Goal: Task Accomplishment & Management: Use online tool/utility

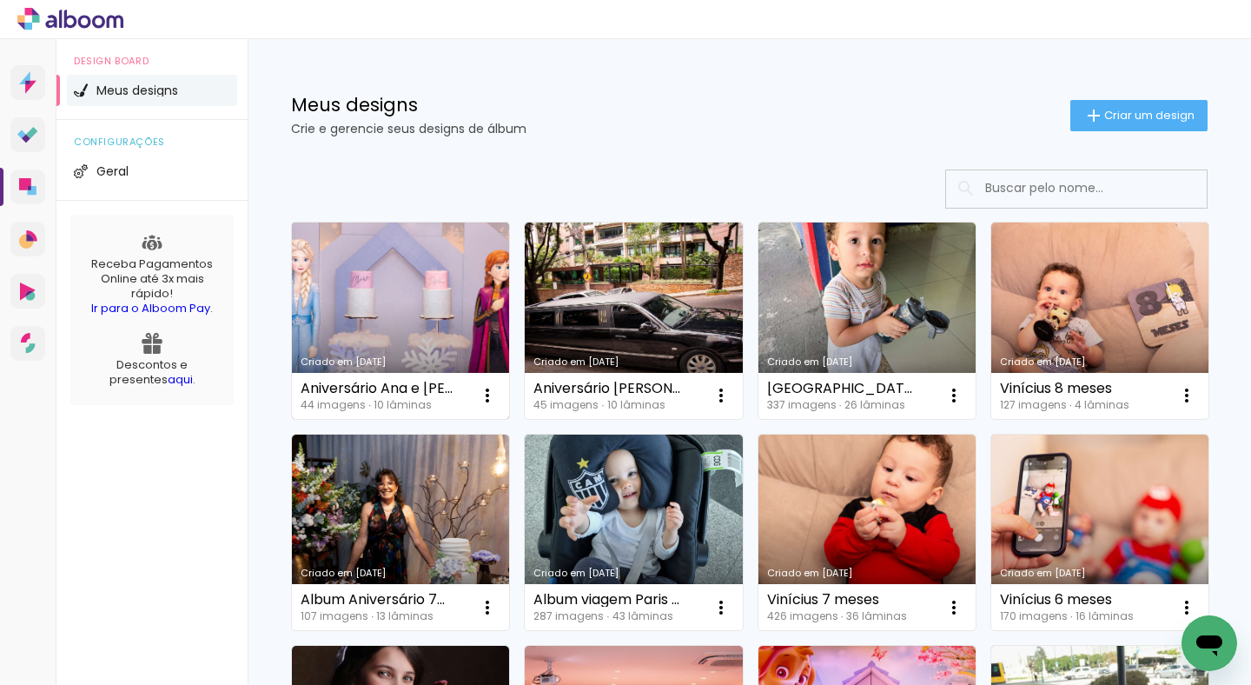
click at [426, 246] on link "Criado em [DATE]" at bounding box center [400, 320] width 217 height 196
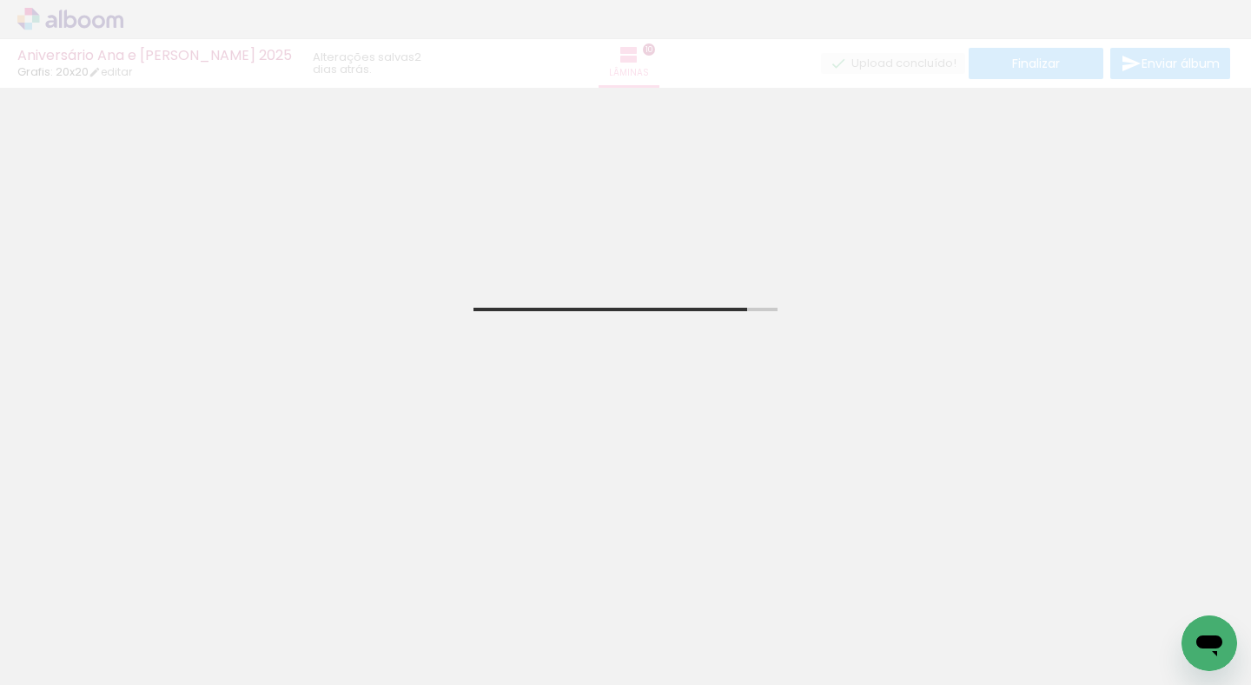
click at [67, 669] on span "Adicionar Fotos" at bounding box center [62, 661] width 52 height 19
click at [0, 0] on input "file" at bounding box center [0, 0] width 0 height 0
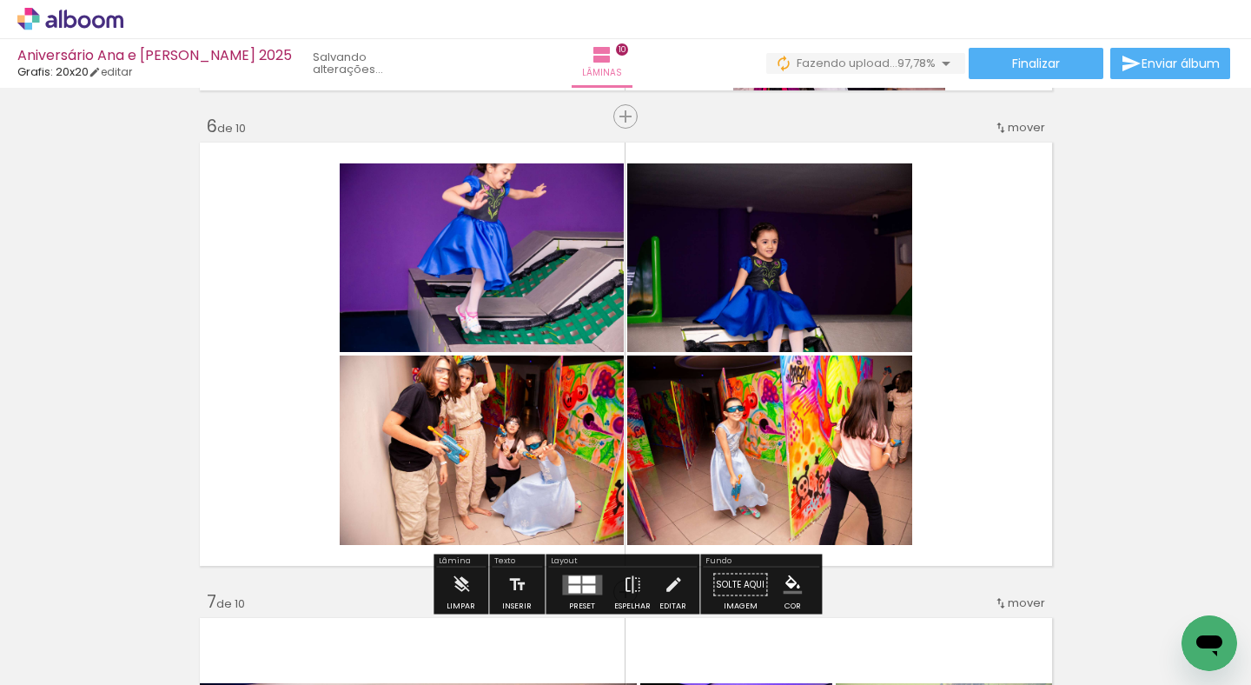
scroll to position [2372, 0]
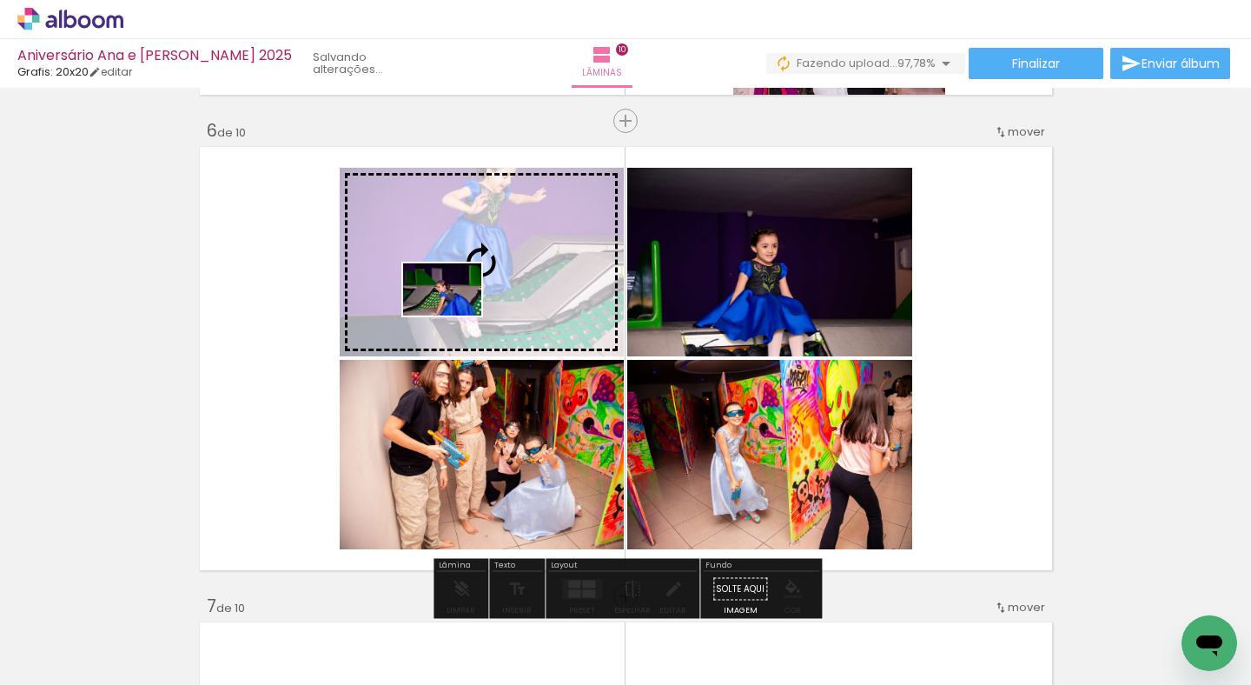
drag, startPoint x: 1159, startPoint y: 616, endPoint x: 455, endPoint y: 315, distance: 765.3
click at [455, 315] on quentale-workspace at bounding box center [625, 342] width 1251 height 685
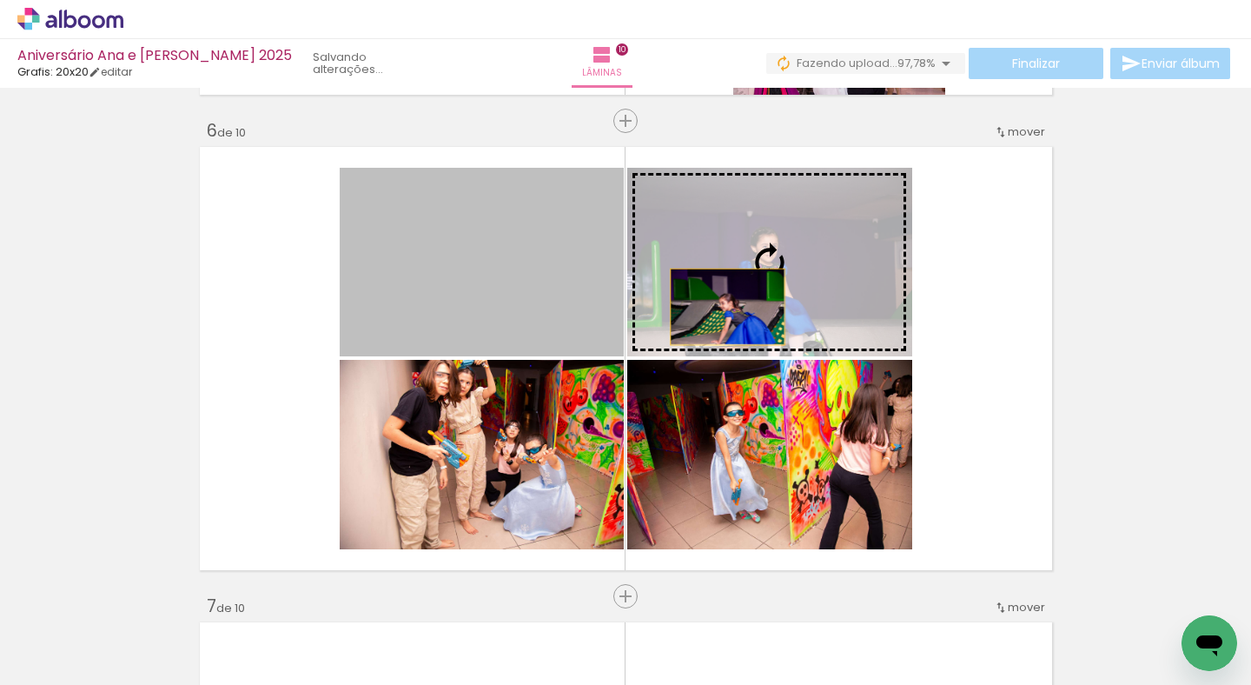
drag, startPoint x: 454, startPoint y: 315, endPoint x: 727, endPoint y: 307, distance: 273.0
click at [0, 0] on slot at bounding box center [0, 0] width 0 height 0
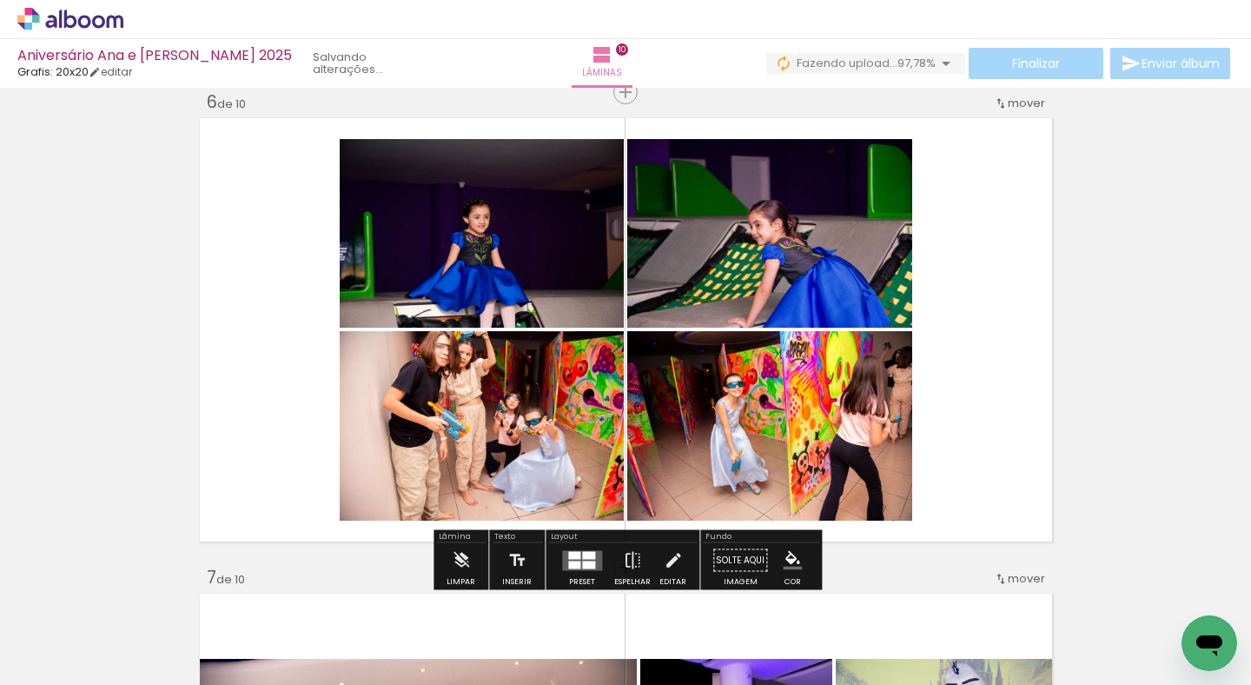
scroll to position [2410, 0]
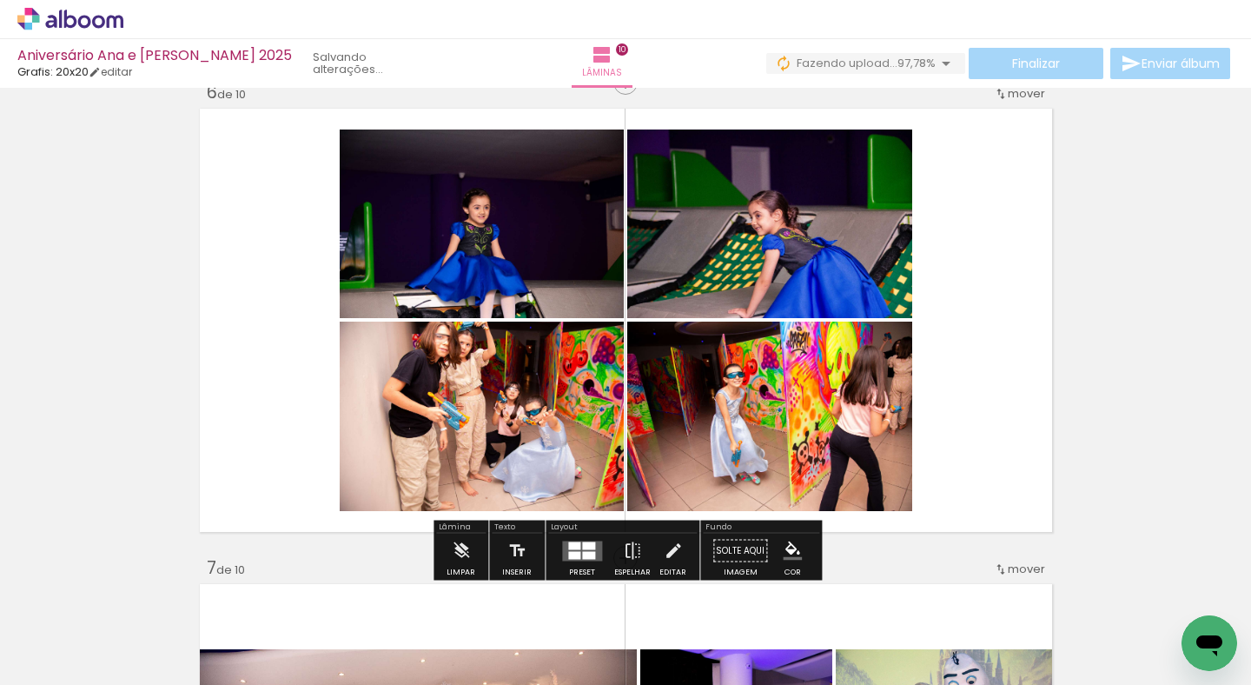
click at [1019, 328] on quentale-layouter at bounding box center [626, 320] width 861 height 432
click at [24, 668] on iron-icon at bounding box center [25, 661] width 21 height 21
click at [0, 0] on input "file" at bounding box center [0, 0] width 0 height 0
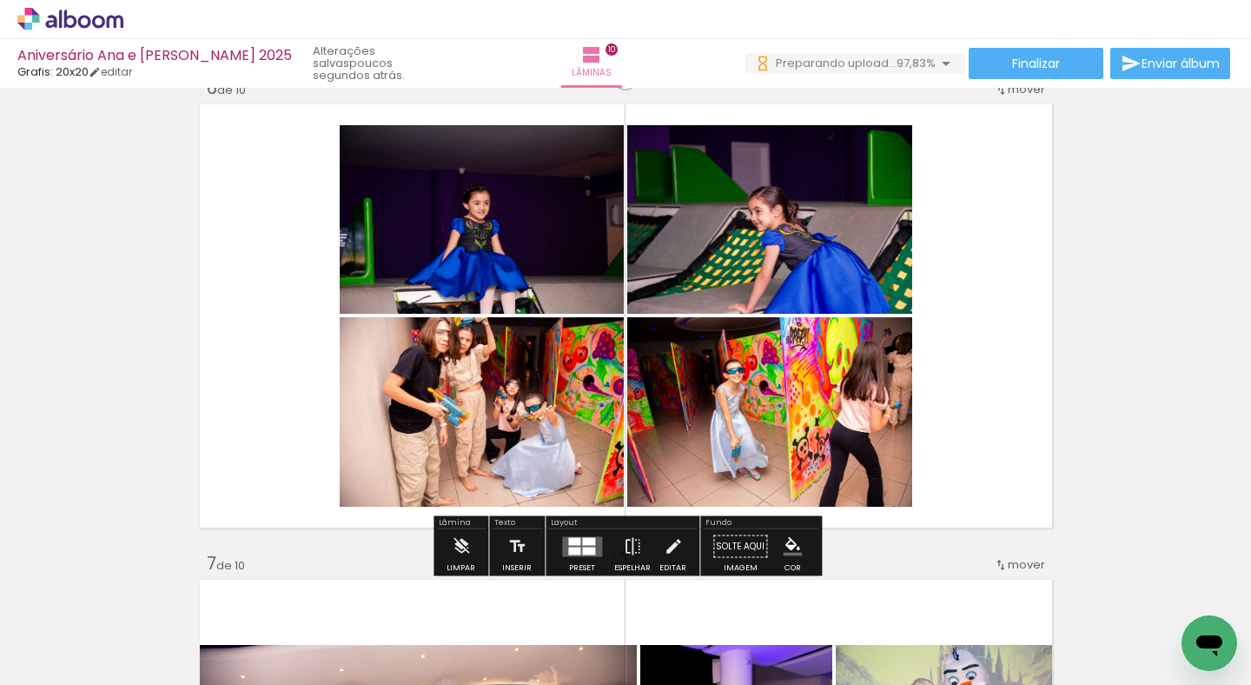
scroll to position [2413, 0]
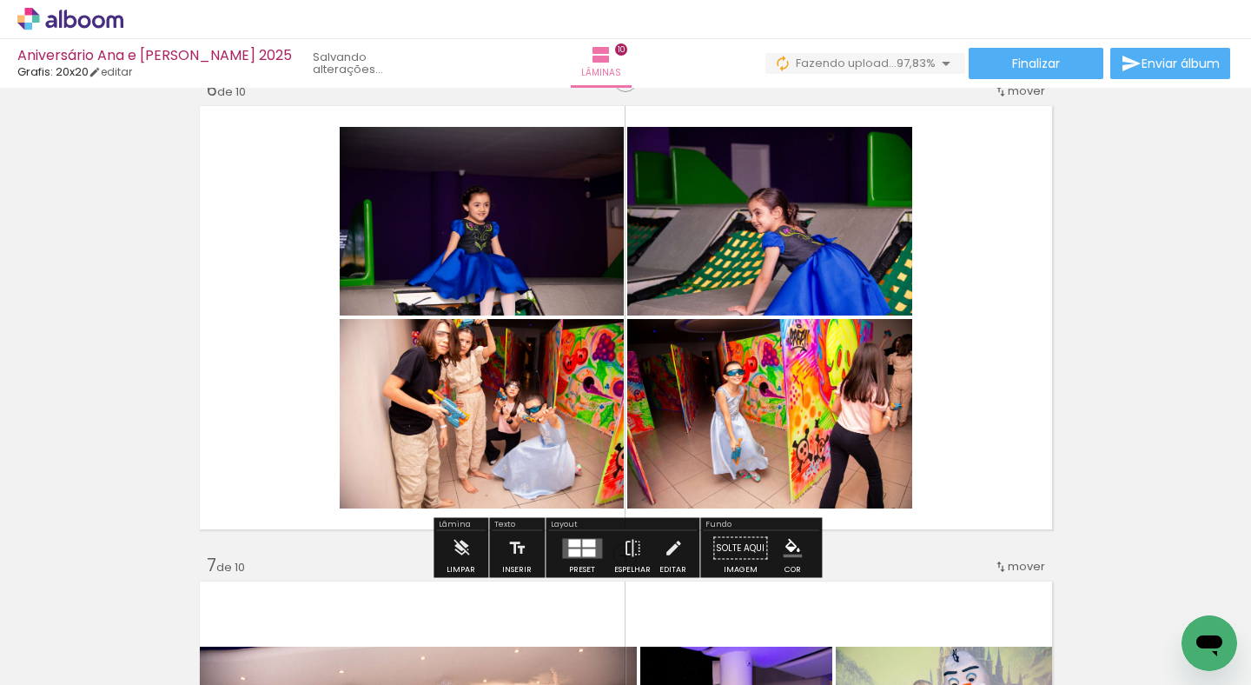
click at [809, 521] on div "Fundo" at bounding box center [761, 525] width 116 height 10
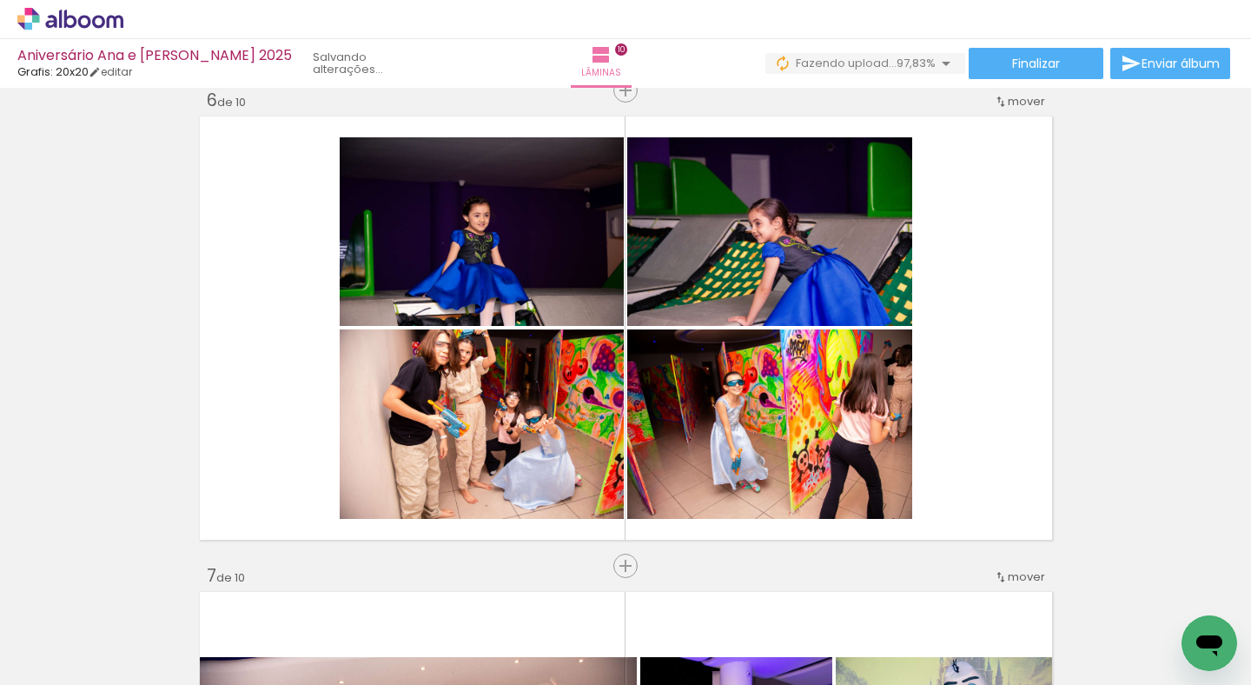
scroll to position [0, 3373]
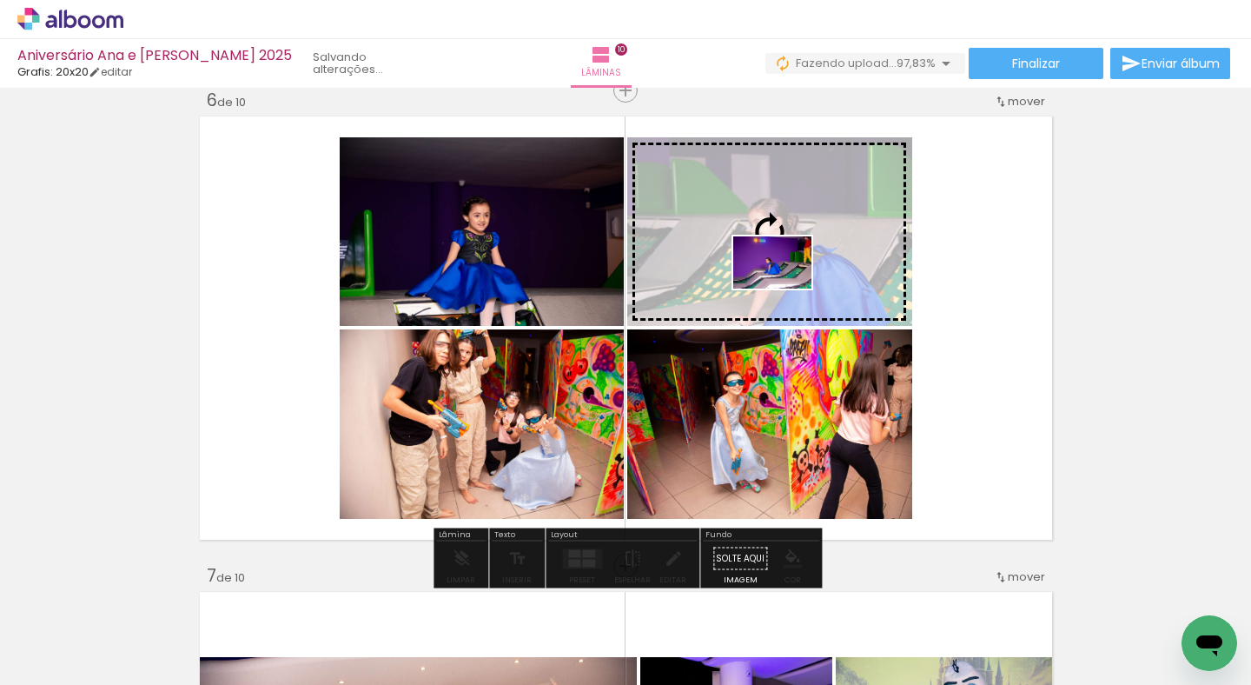
drag, startPoint x: 991, startPoint y: 507, endPoint x: 785, endPoint y: 288, distance: 300.0
click at [785, 288] on quentale-workspace at bounding box center [625, 342] width 1251 height 685
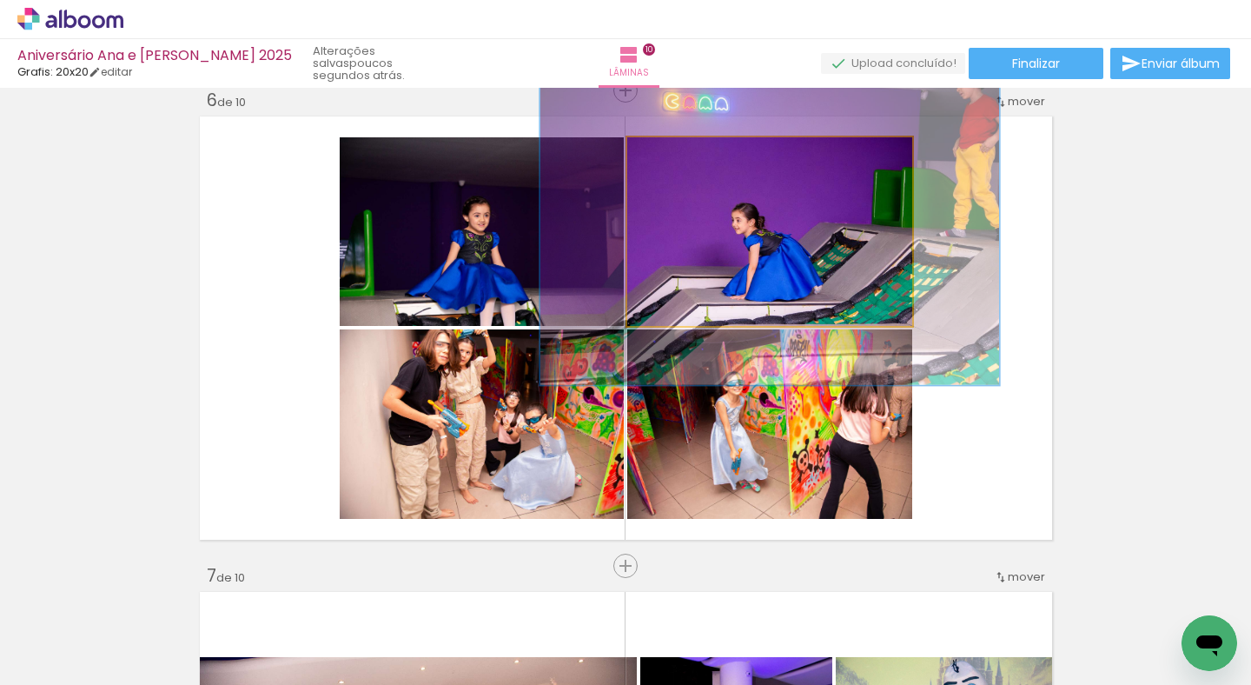
drag, startPoint x: 667, startPoint y: 154, endPoint x: 704, endPoint y: 157, distance: 36.7
type paper-slider "161"
click at [704, 157] on div at bounding box center [705, 156] width 16 height 16
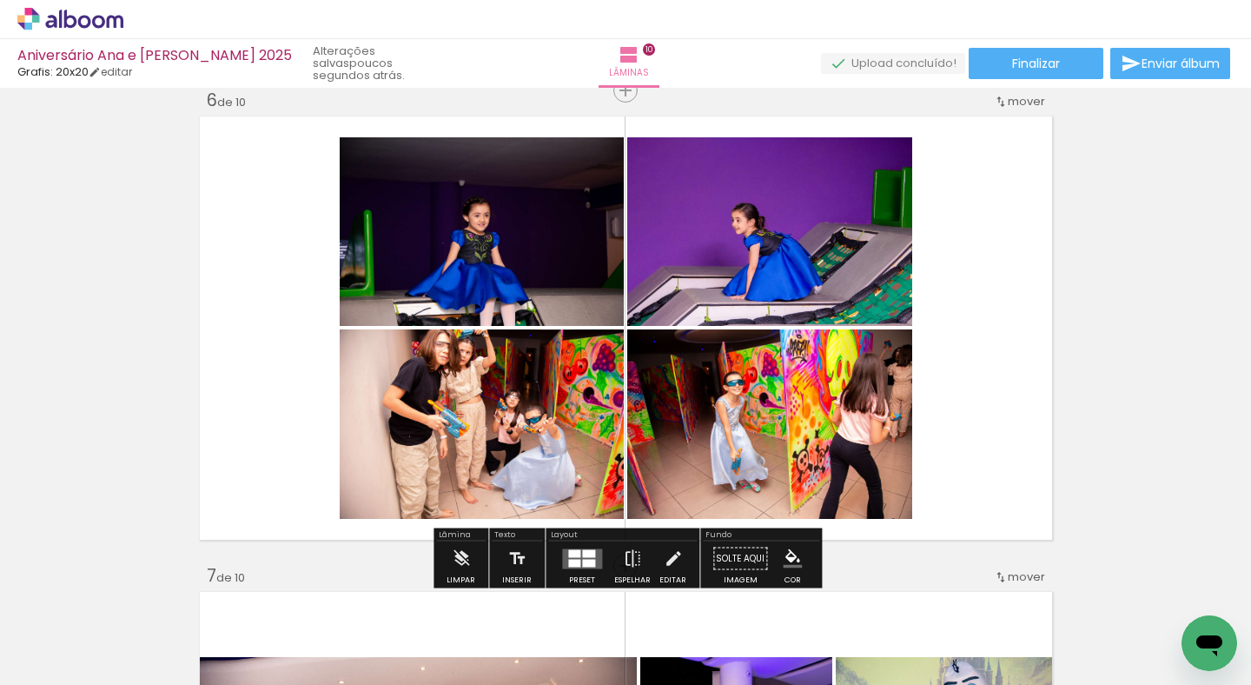
click at [1028, 229] on quentale-layouter at bounding box center [626, 328] width 861 height 432
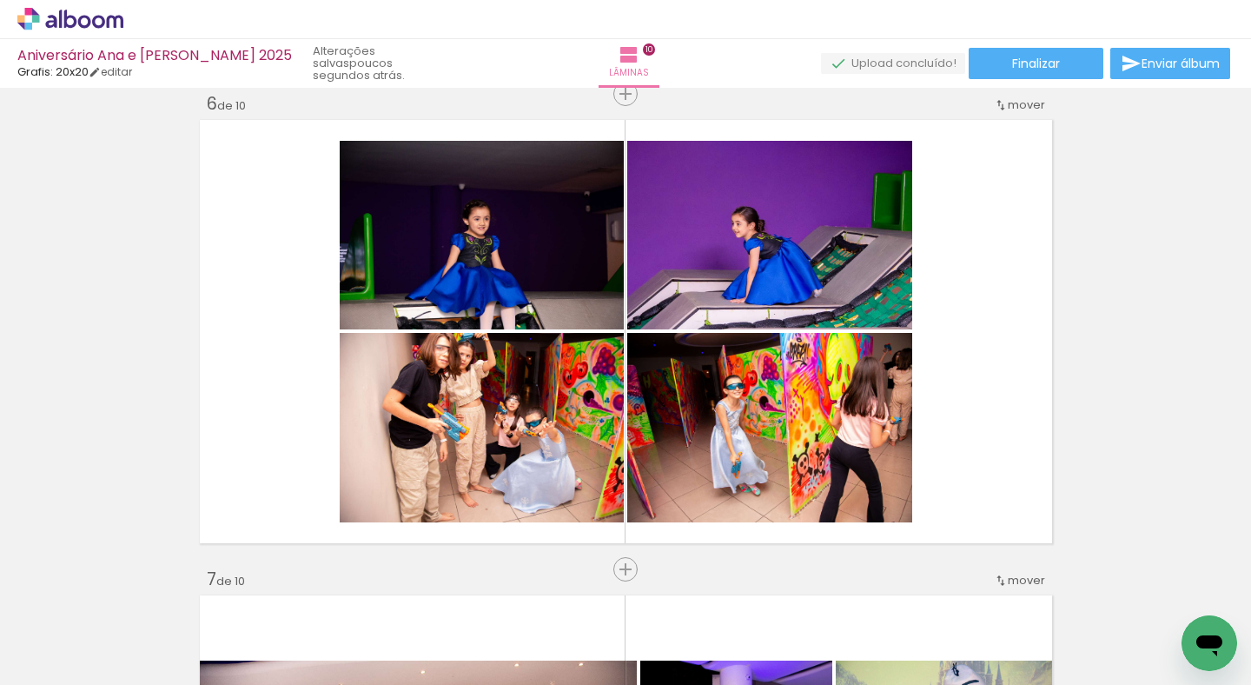
scroll to position [2401, 0]
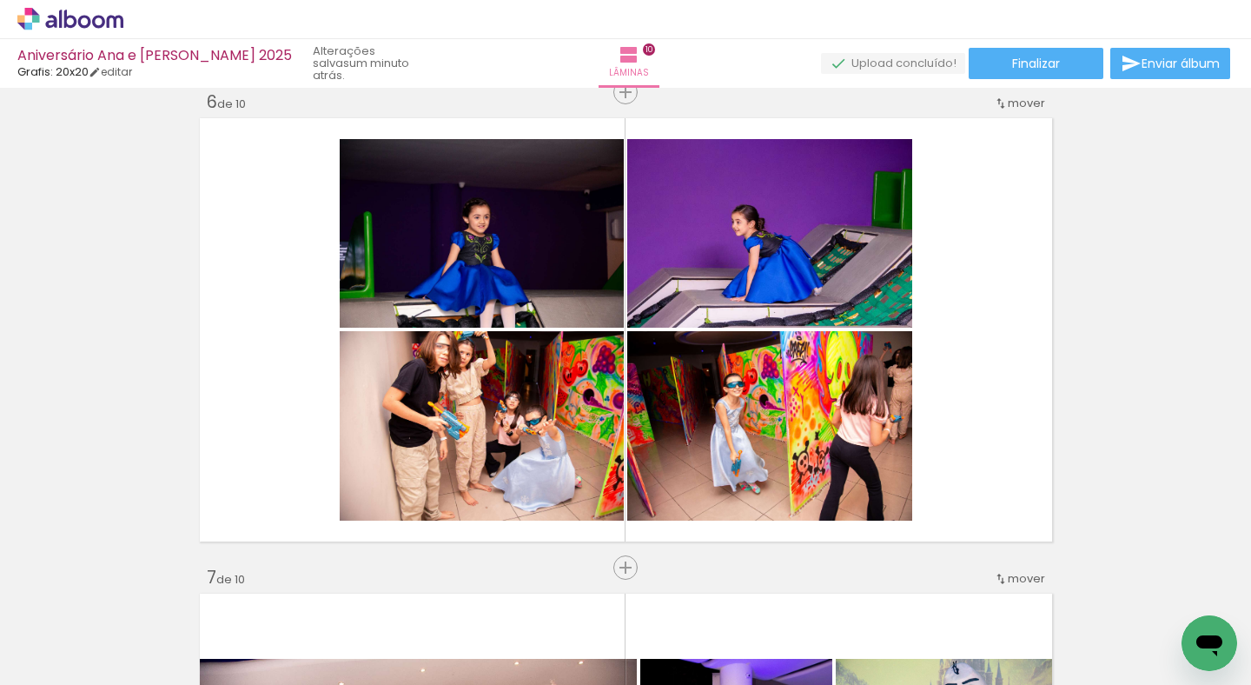
scroll to position [0, 3373]
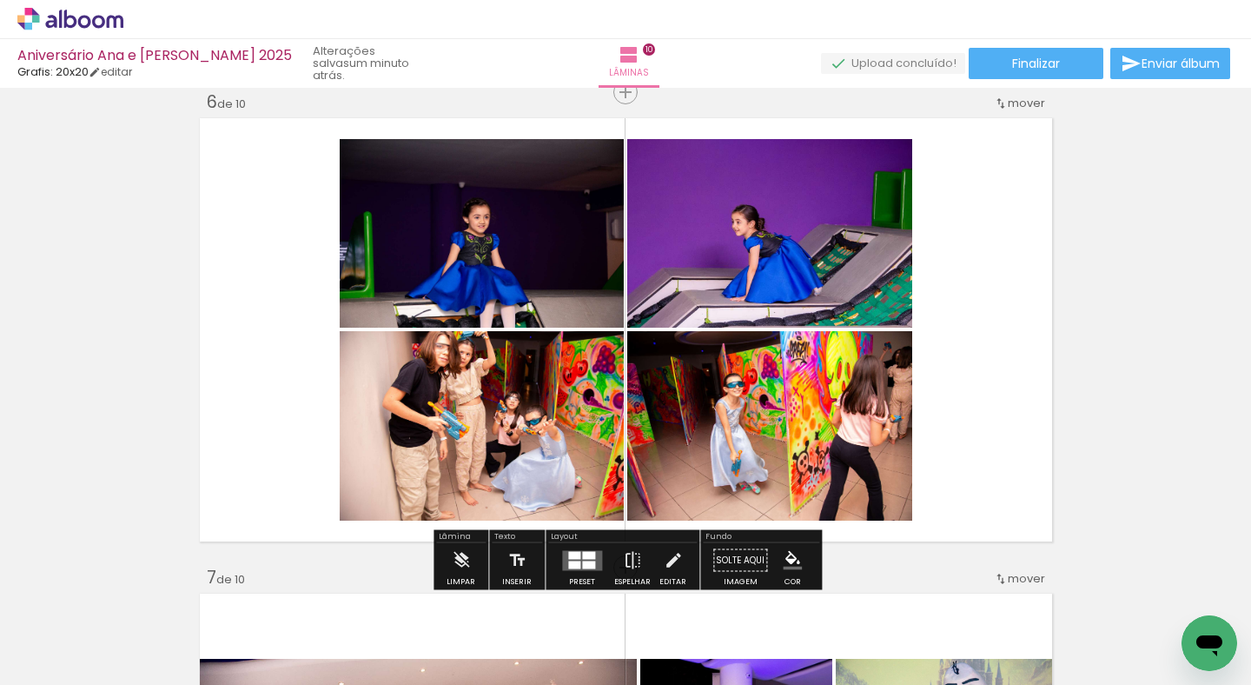
click at [67, 659] on span "Adicionar Fotos" at bounding box center [62, 661] width 52 height 19
click at [0, 0] on input "file" at bounding box center [0, 0] width 0 height 0
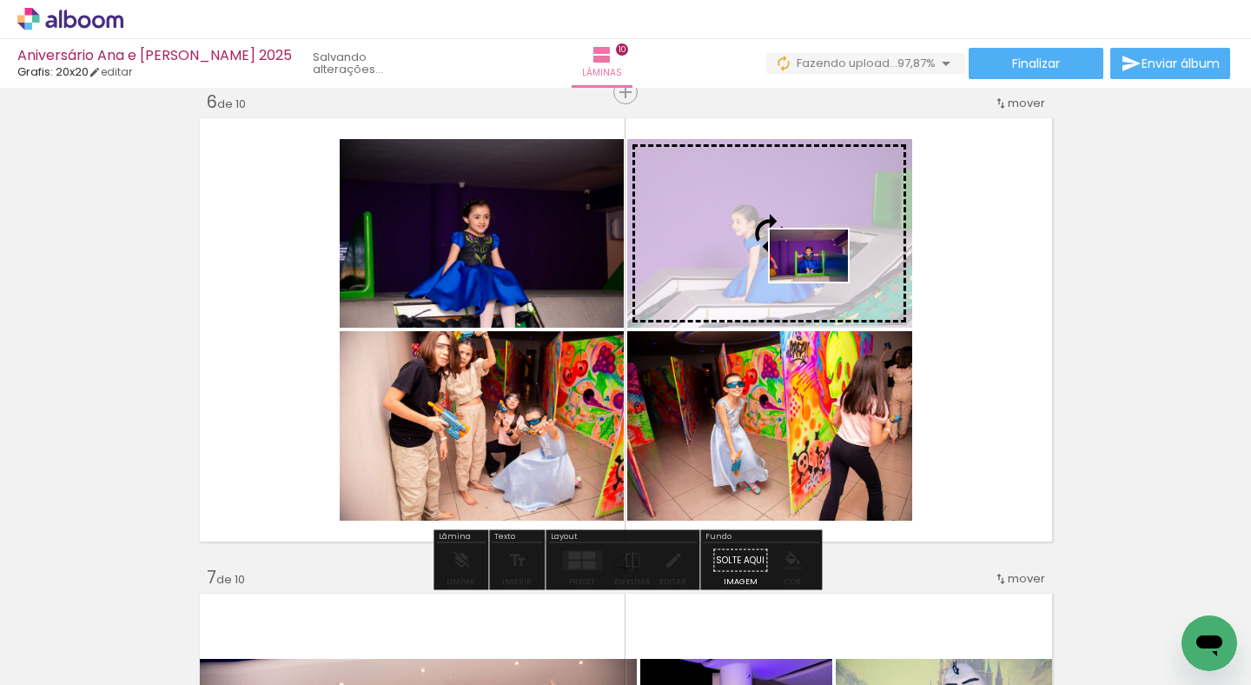
drag, startPoint x: 1168, startPoint y: 640, endPoint x: 822, endPoint y: 282, distance: 497.8
click at [822, 282] on quentale-workspace at bounding box center [625, 342] width 1251 height 685
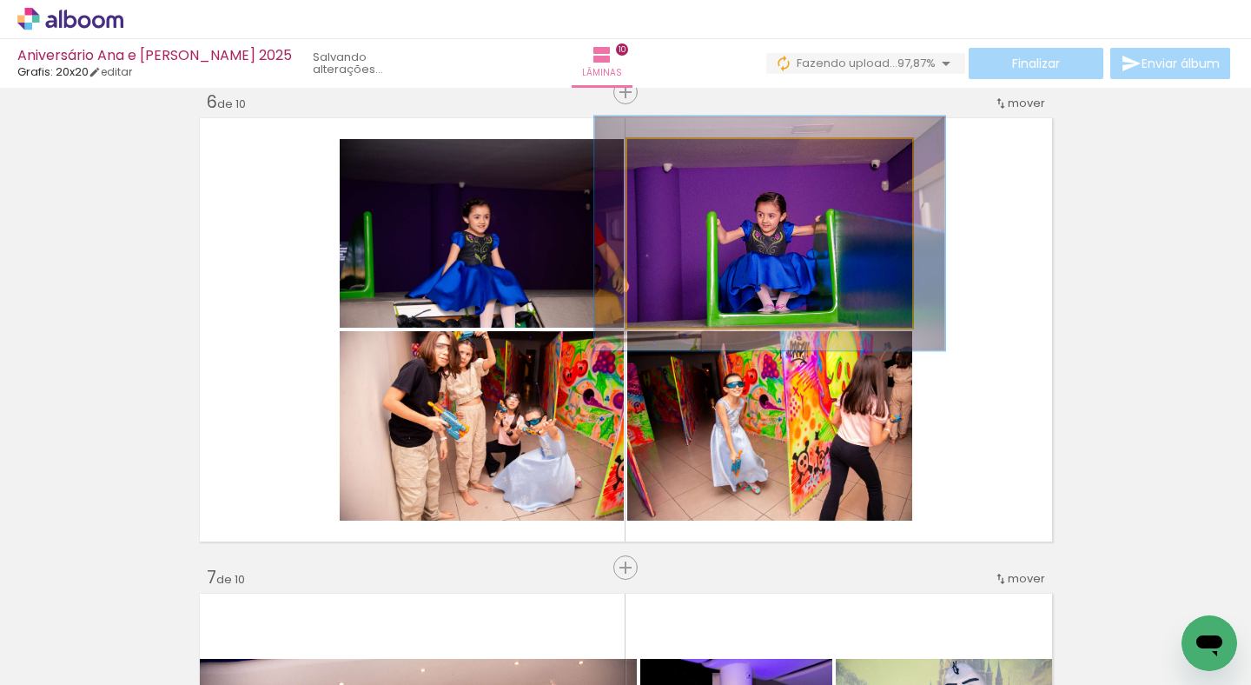
drag, startPoint x: 662, startPoint y: 157, endPoint x: 676, endPoint y: 157, distance: 13.9
type paper-slider "123"
click at [676, 157] on div at bounding box center [681, 157] width 16 height 16
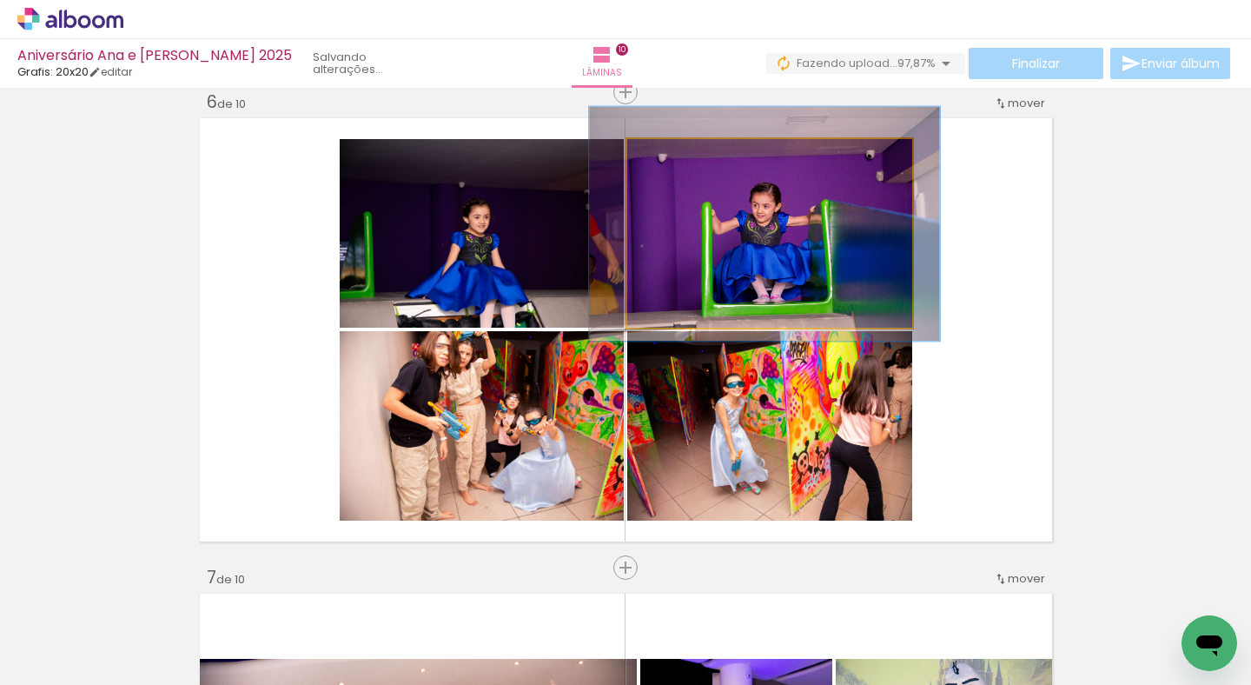
drag, startPoint x: 785, startPoint y: 215, endPoint x: 779, endPoint y: 205, distance: 10.9
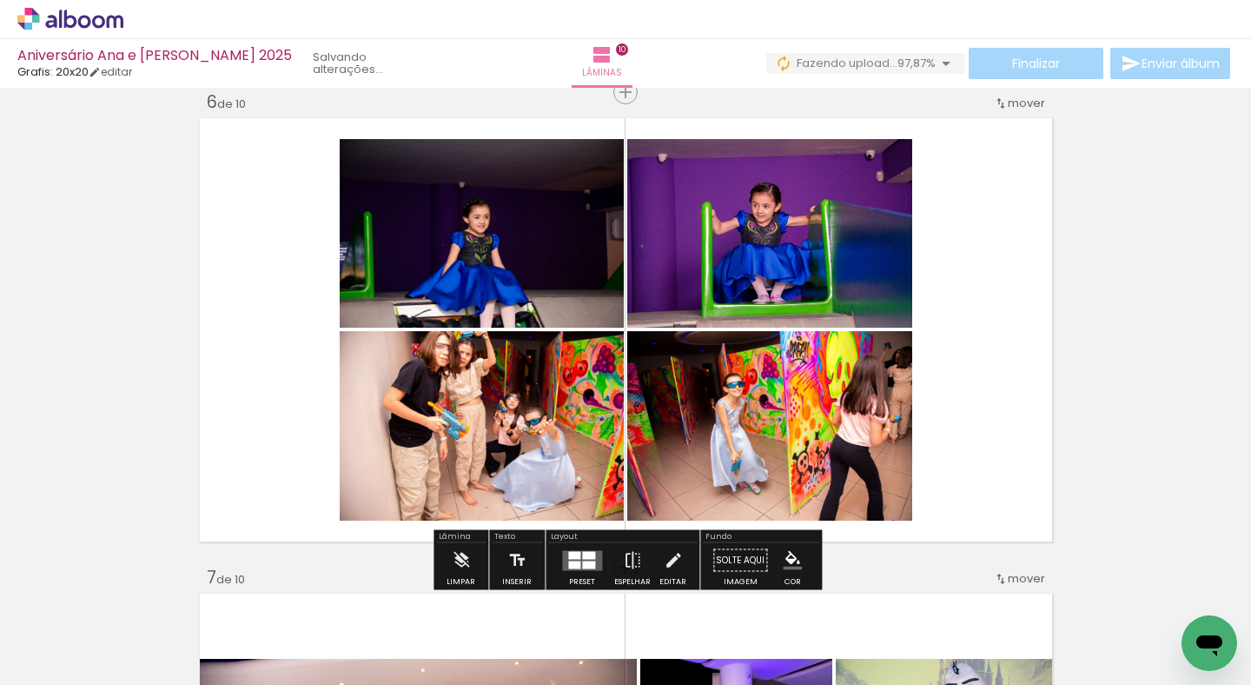
click at [36, 660] on iron-icon at bounding box center [25, 661] width 21 height 21
click at [0, 0] on input "file" at bounding box center [0, 0] width 0 height 0
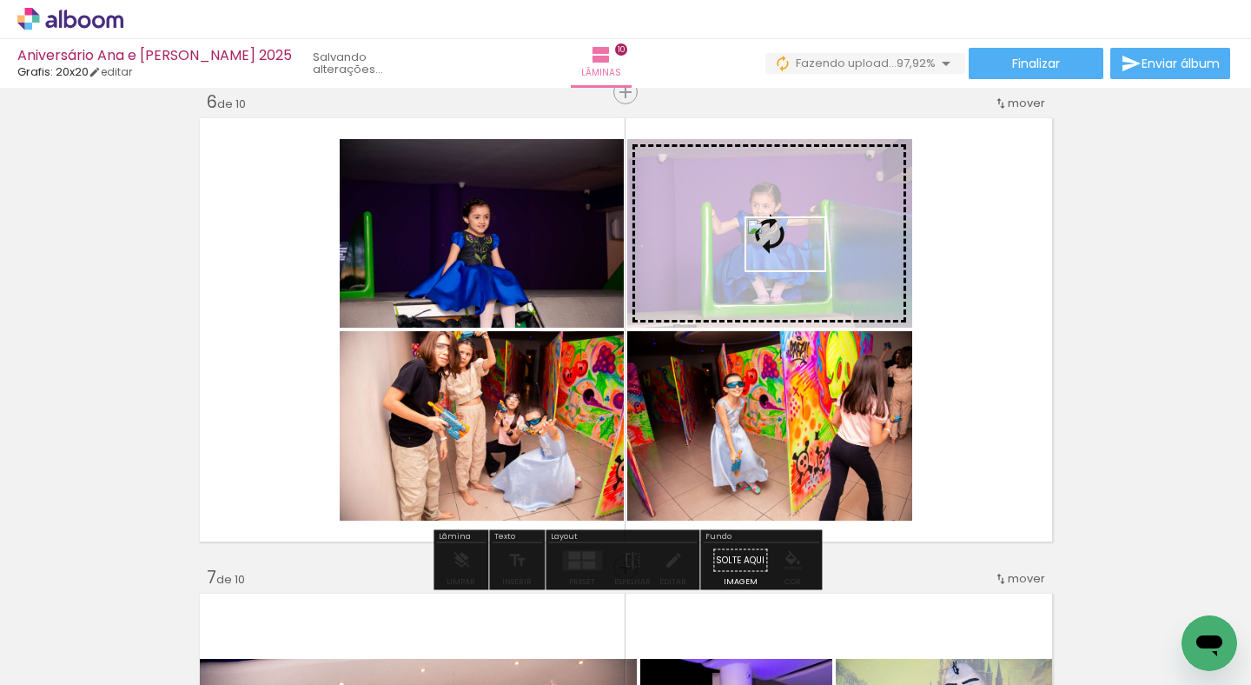
drag, startPoint x: 1162, startPoint y: 630, endPoint x: 799, endPoint y: 270, distance: 511.2
click at [799, 270] on quentale-workspace at bounding box center [625, 342] width 1251 height 685
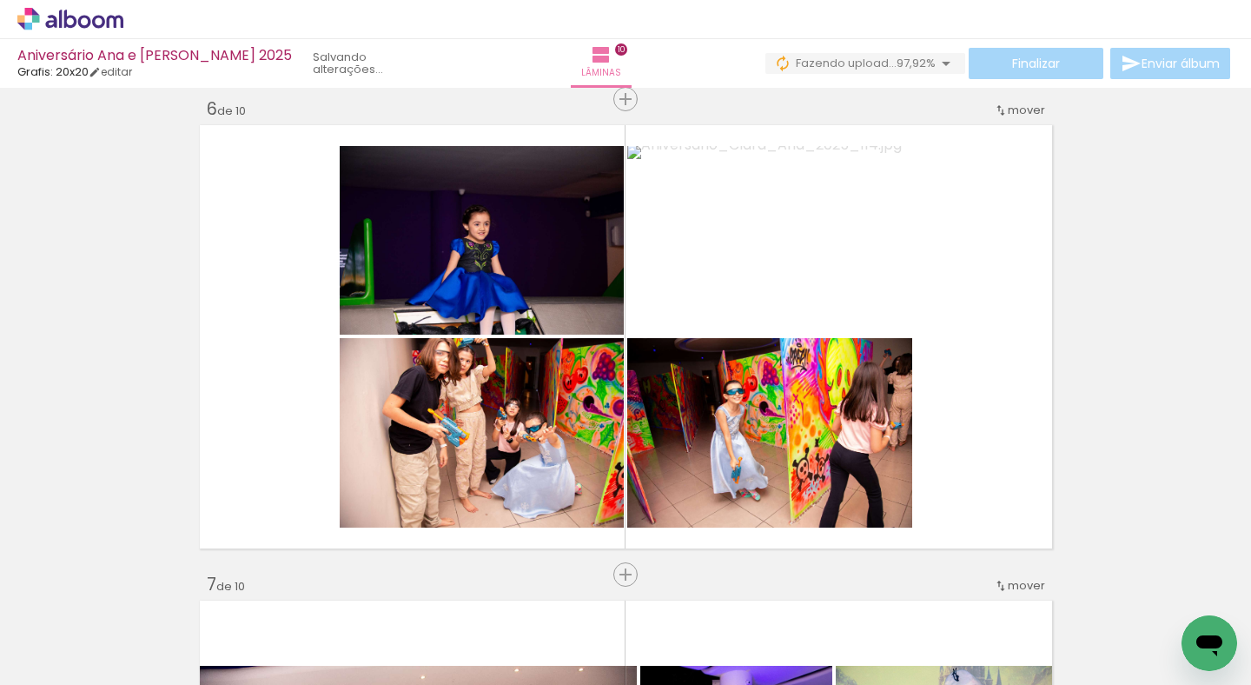
scroll to position [2393, 0]
